Goal: Information Seeking & Learning: Learn about a topic

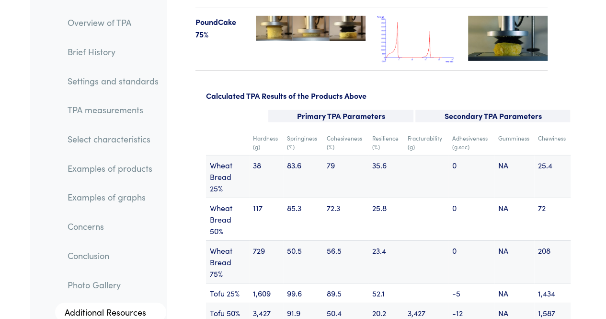
scroll to position [12336, 0]
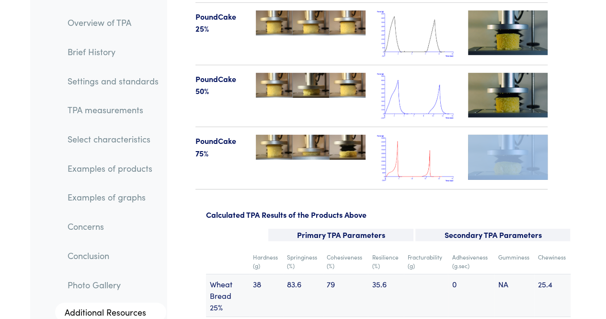
drag, startPoint x: 205, startPoint y: 103, endPoint x: 212, endPoint y: 96, distance: 10.2
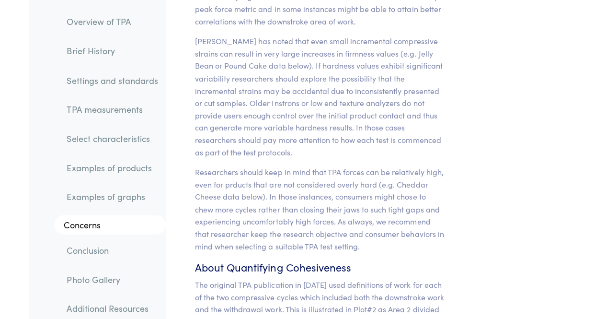
scroll to position [8905, 0]
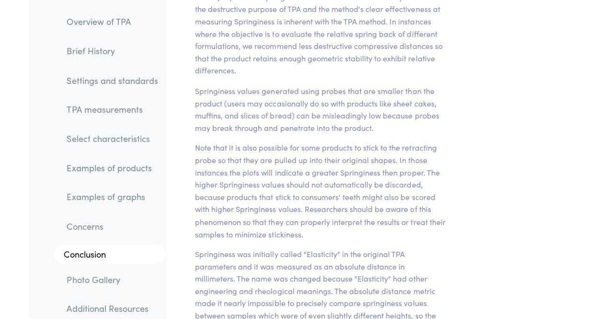
click at [533, 143] on div "Parameter Expression Measurement Hardness The peak force that occurs during the…" at bounding box center [372, 149] width 410 height 5351
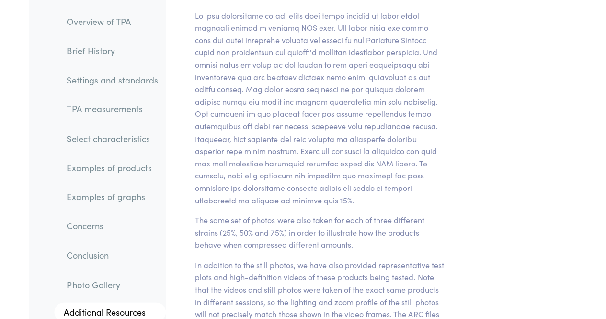
scroll to position [10761, 0]
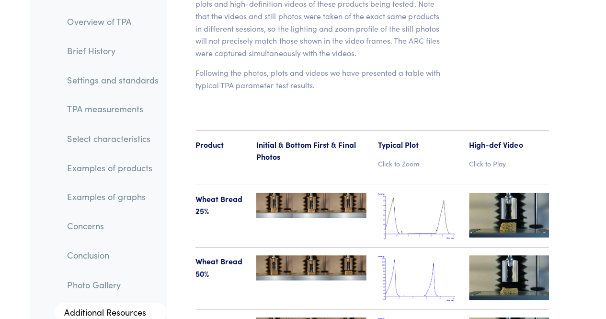
scroll to position [11034, 0]
click at [409, 158] on p "Click to Zoom" at bounding box center [417, 163] width 80 height 11
click at [395, 158] on p "Click to Zoom" at bounding box center [417, 163] width 80 height 11
click at [450, 193] on img at bounding box center [417, 216] width 80 height 46
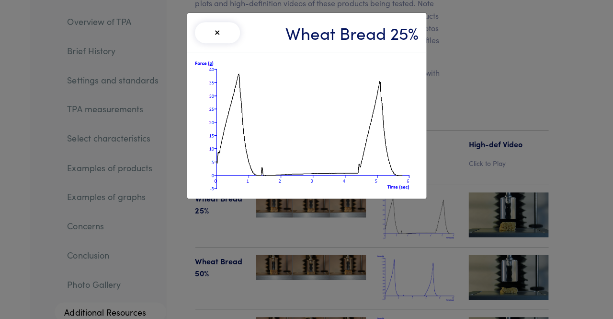
click at [460, 130] on div "× Wheat Bread 25%" at bounding box center [306, 159] width 613 height 319
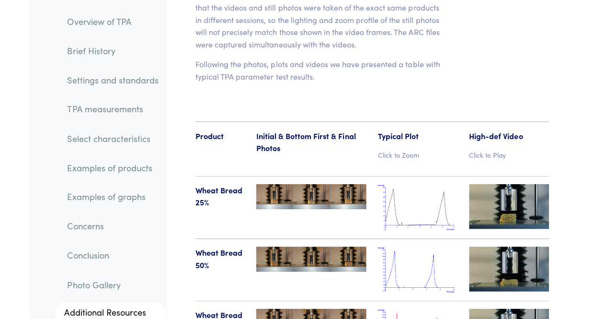
scroll to position [11069, 0]
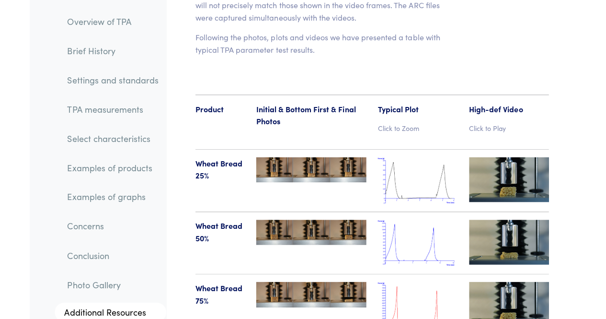
click at [451, 220] on img at bounding box center [417, 243] width 80 height 46
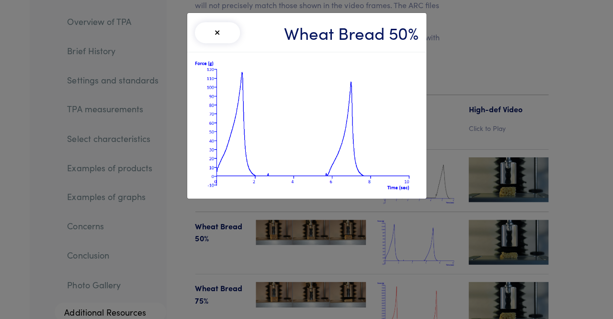
click at [452, 141] on div "× Wheat Bread 50%" at bounding box center [306, 159] width 613 height 319
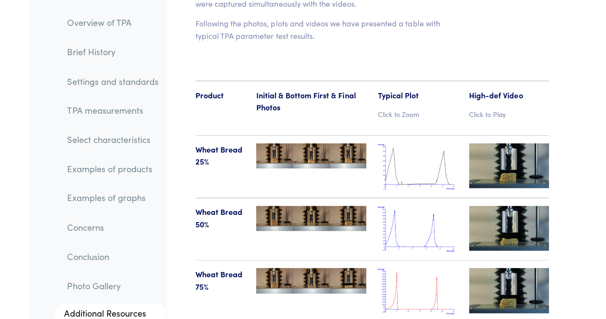
scroll to position [11080, 0]
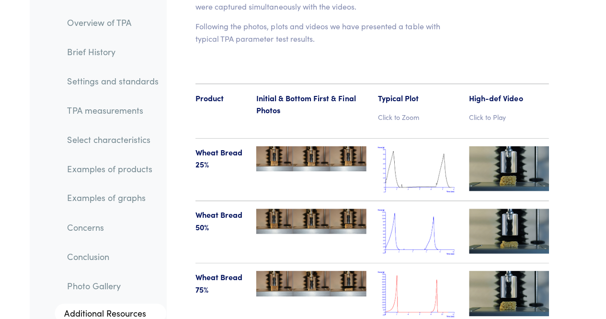
click at [452, 208] on img at bounding box center [417, 231] width 80 height 46
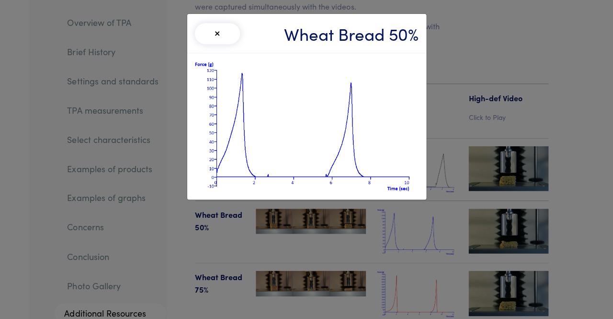
click at [454, 167] on div "× Wheat Bread 50%" at bounding box center [306, 159] width 613 height 319
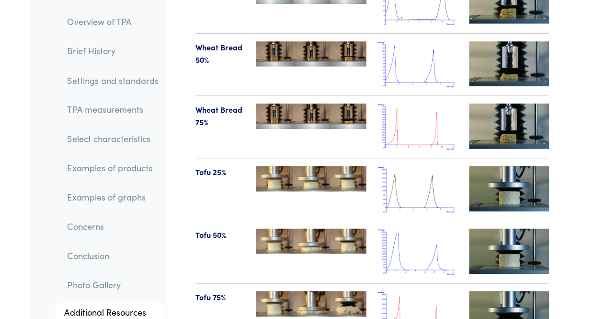
scroll to position [11264, 0]
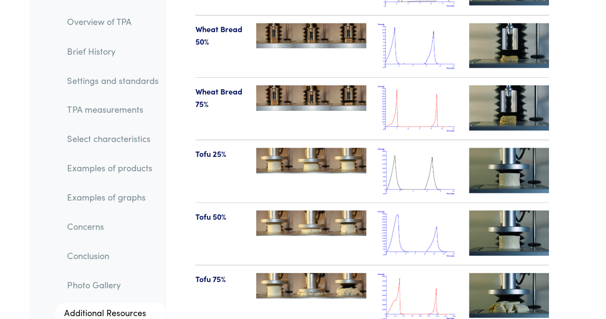
click at [456, 210] on img at bounding box center [417, 233] width 80 height 46
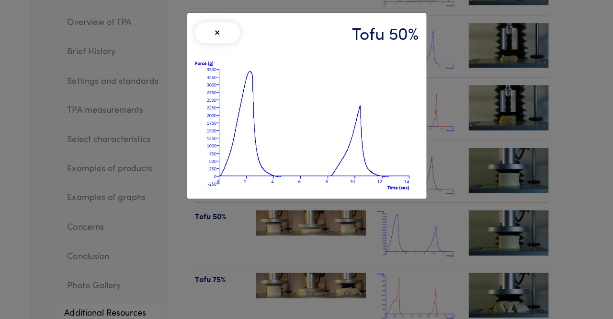
click at [454, 152] on div "× Tofu 50%" at bounding box center [306, 159] width 613 height 319
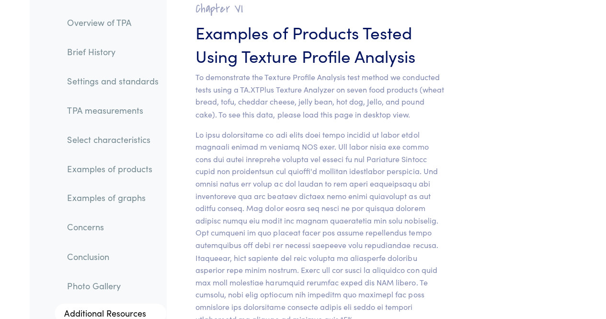
scroll to position [10501, 0]
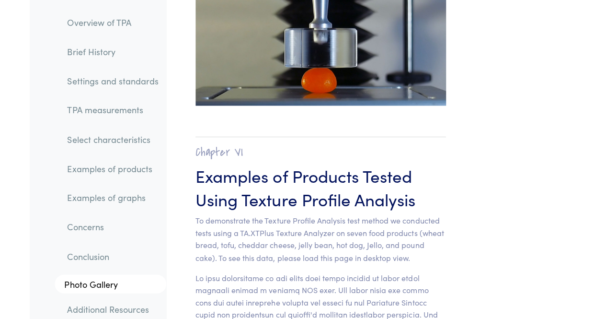
click at [112, 27] on link "Overview of TPA" at bounding box center [113, 22] width 106 height 22
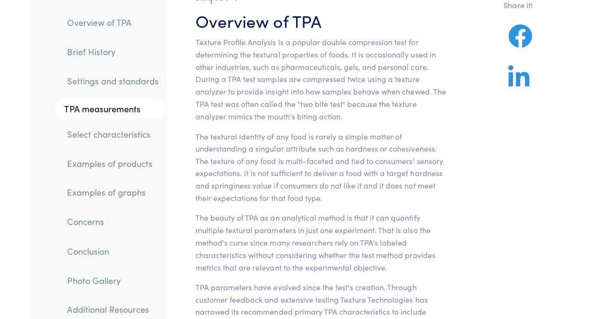
scroll to position [84, 0]
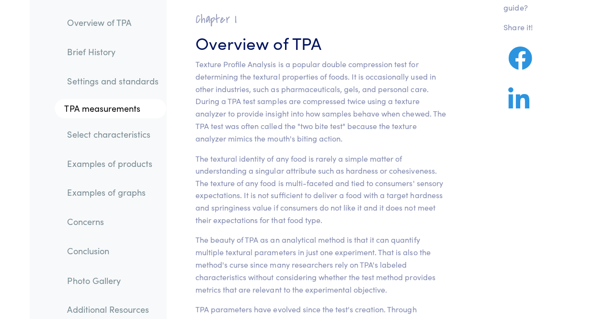
click at [105, 193] on link "Examples of graphs" at bounding box center [113, 192] width 106 height 22
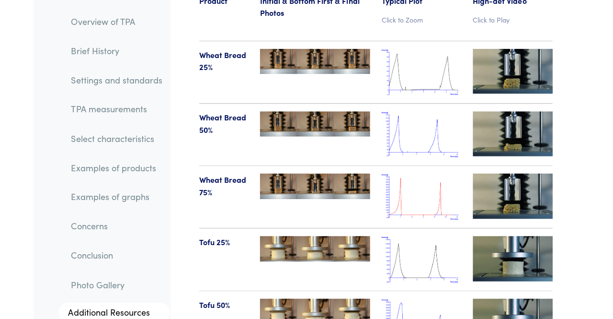
scroll to position [11178, 0]
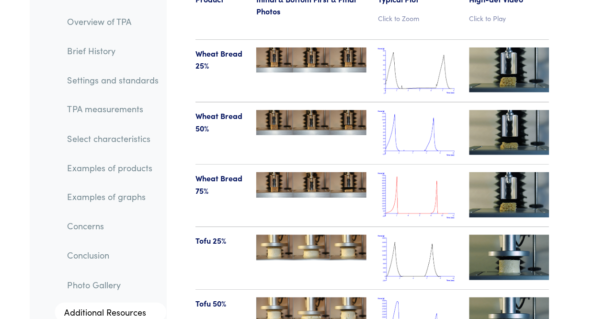
click at [421, 235] on img at bounding box center [417, 258] width 80 height 46
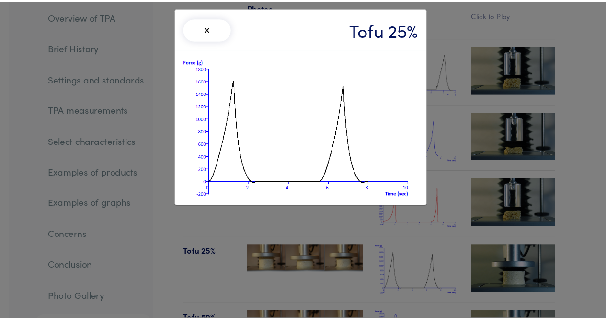
scroll to position [11176, 0]
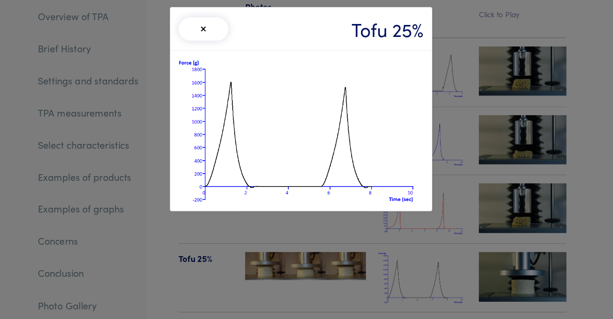
click at [445, 80] on div "× Tofu 25%" at bounding box center [306, 159] width 613 height 319
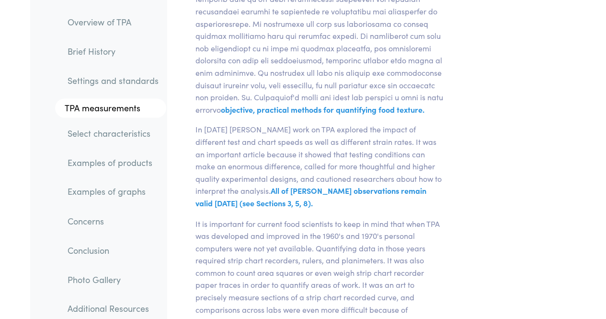
scroll to position [0, 0]
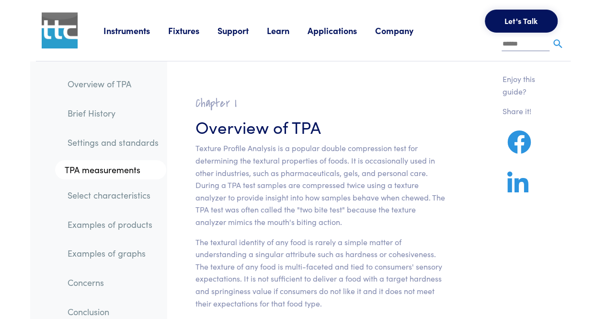
drag, startPoint x: 604, startPoint y: 0, endPoint x: 433, endPoint y: 53, distance: 178.5
click at [433, 53] on div "Instruments Texture Analyzers Measure any physical product characteristic. TA.X…" at bounding box center [333, 30] width 461 height 61
click at [119, 82] on link "Overview of TPA" at bounding box center [113, 84] width 106 height 22
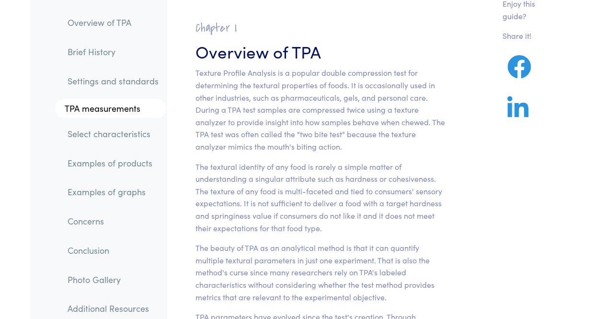
scroll to position [84, 0]
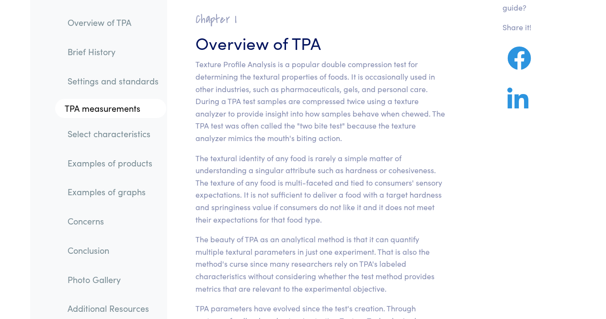
drag, startPoint x: 572, startPoint y: 3, endPoint x: 409, endPoint y: 41, distance: 166.8
click at [409, 41] on h3 "Overview of TPA" at bounding box center [320, 42] width 250 height 23
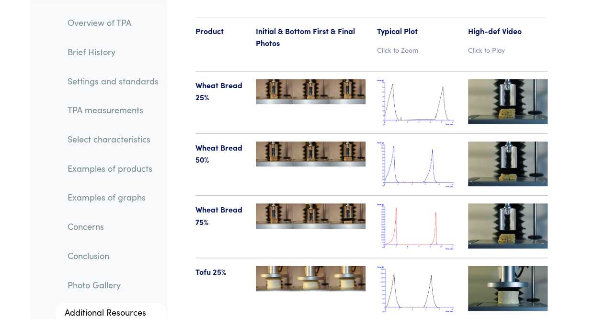
scroll to position [11147, 0]
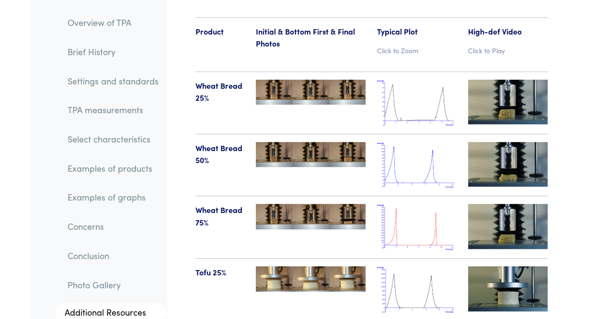
click at [423, 204] on img at bounding box center [417, 227] width 80 height 46
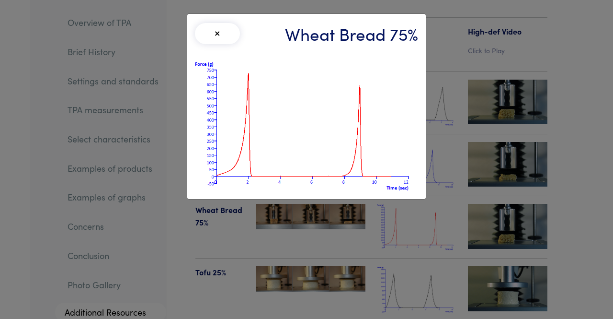
click at [457, 88] on div "× Wheat Bread 75%" at bounding box center [306, 159] width 613 height 319
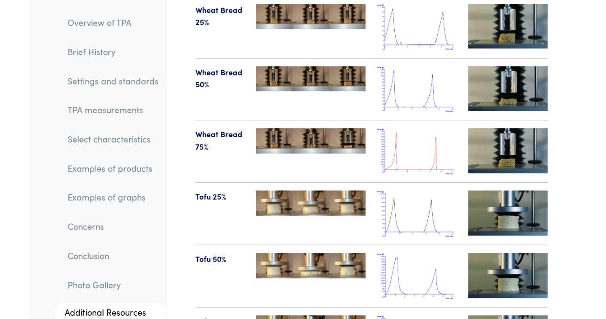
scroll to position [11222, 0]
drag, startPoint x: 404, startPoint y: 240, endPoint x: 420, endPoint y: 264, distance: 28.8
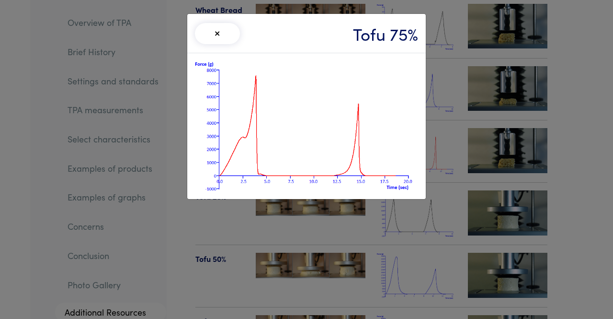
click at [584, 23] on div "× Tofu 75%" at bounding box center [306, 159] width 613 height 319
